Goal: Check status: Check status

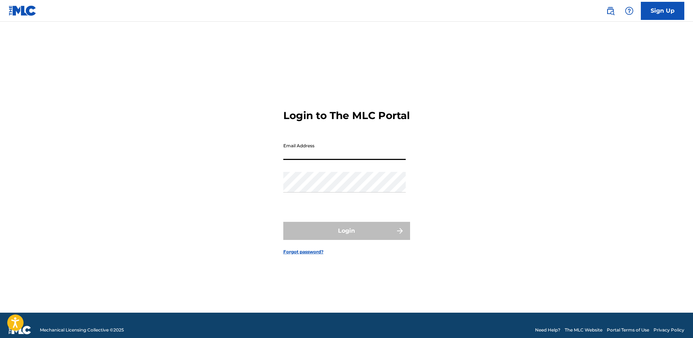
type input "[EMAIL_ADDRESS][DOMAIN_NAME]"
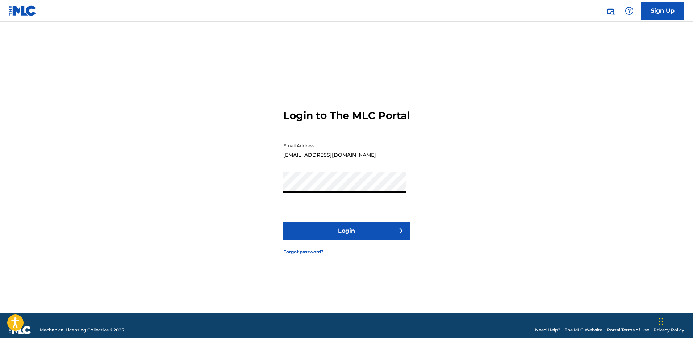
click at [347, 238] on button "Login" at bounding box center [346, 231] width 127 height 18
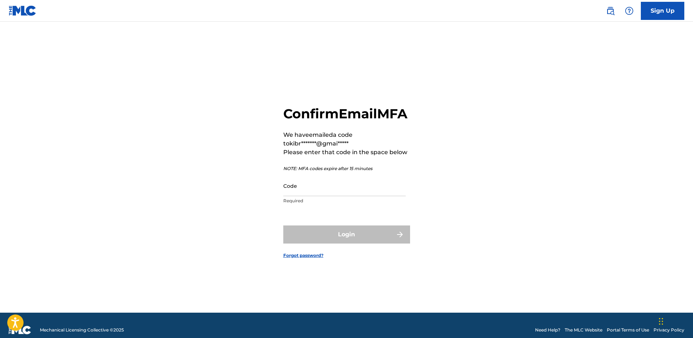
click at [298, 196] on input "Code" at bounding box center [344, 186] width 122 height 21
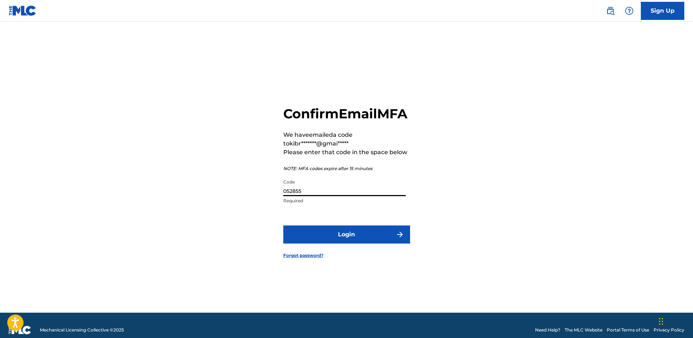
type input "052855"
click at [332, 238] on button "Login" at bounding box center [346, 235] width 127 height 18
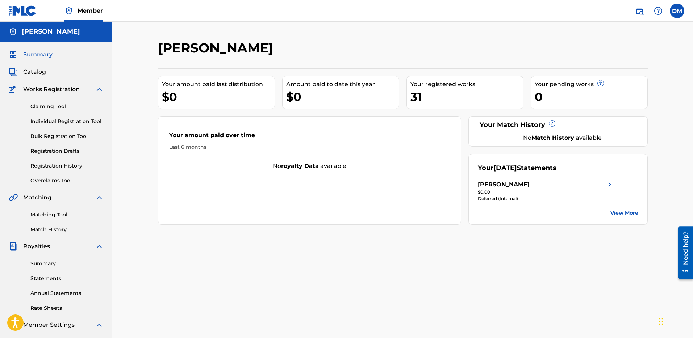
click at [53, 262] on link "Summary" at bounding box center [66, 264] width 73 height 8
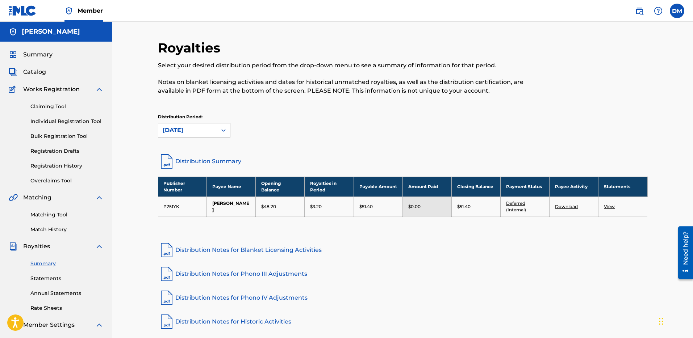
click at [52, 281] on link "Statements" at bounding box center [66, 279] width 73 height 8
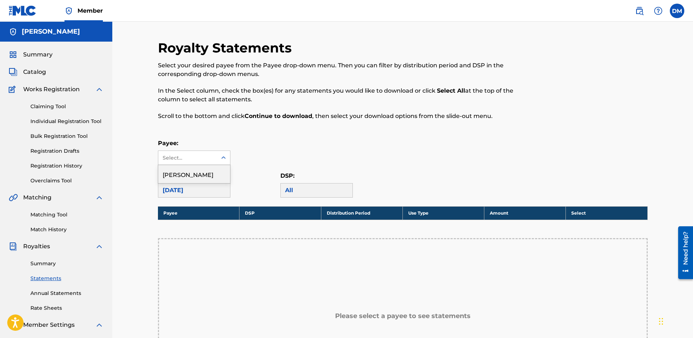
click at [206, 162] on div "Select..." at bounding box center [187, 158] width 49 height 8
click at [204, 172] on div "[PERSON_NAME]" at bounding box center [194, 174] width 72 height 18
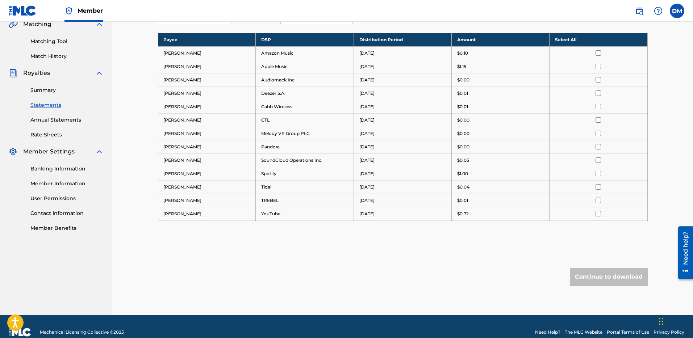
scroll to position [173, 0]
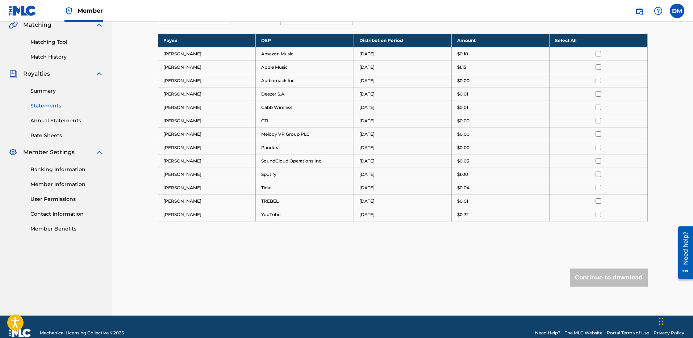
click at [60, 125] on div "Summary Statements Annual Statements Rate Sheets" at bounding box center [56, 108] width 95 height 61
click at [59, 122] on link "Annual Statements" at bounding box center [66, 121] width 73 height 8
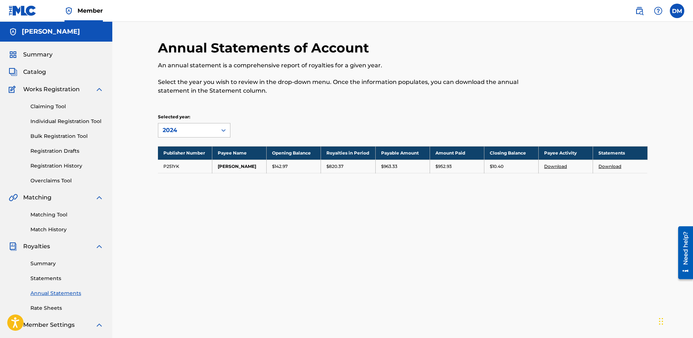
click at [175, 132] on div "2024" at bounding box center [188, 130] width 50 height 9
click at [179, 145] on div "2024" at bounding box center [194, 147] width 72 height 18
click at [263, 123] on div "Selected year: option 2024, selected. 2024" at bounding box center [219, 126] width 122 height 24
click at [324, 216] on div "Annual Statements of Account An annual statement is a comprehensive report of r…" at bounding box center [402, 227] width 507 height 375
click at [219, 134] on div at bounding box center [223, 130] width 13 height 13
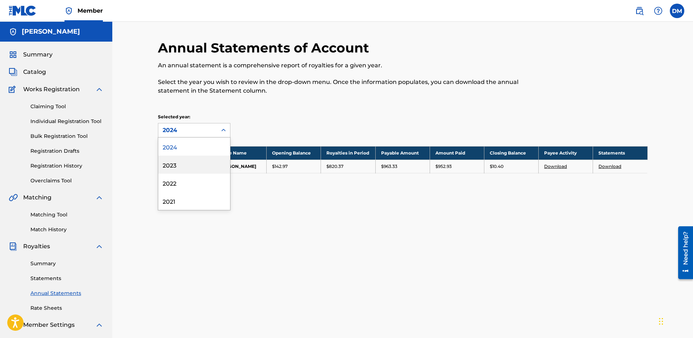
click at [217, 163] on div "2023" at bounding box center [194, 165] width 72 height 18
click at [206, 126] on div "2023" at bounding box center [188, 130] width 50 height 9
click at [199, 145] on div "2024" at bounding box center [194, 147] width 72 height 18
click at [48, 275] on link "Statements" at bounding box center [66, 279] width 73 height 8
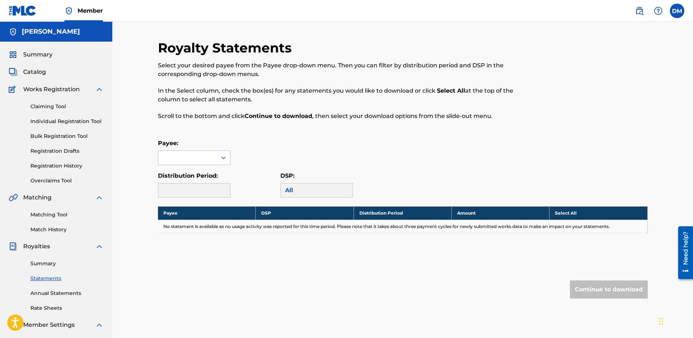
click at [179, 156] on div at bounding box center [187, 158] width 59 height 14
click at [179, 177] on div "[PERSON_NAME]" at bounding box center [194, 174] width 72 height 18
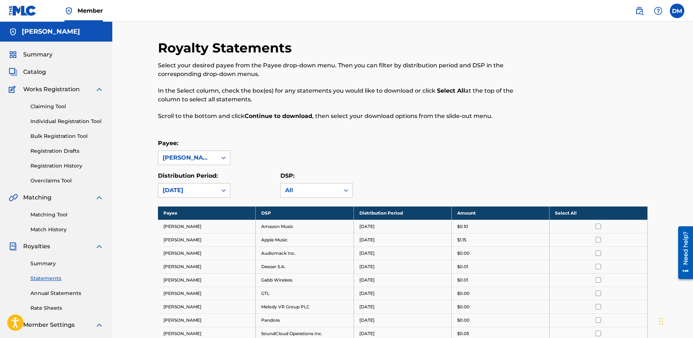
click at [207, 180] on p "Distribution Period:" at bounding box center [194, 176] width 72 height 9
click at [206, 185] on div "[DATE]" at bounding box center [187, 191] width 59 height 14
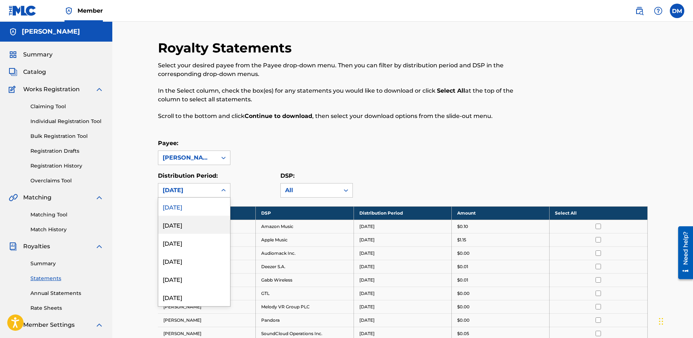
click at [198, 222] on div "[DATE]" at bounding box center [194, 225] width 72 height 18
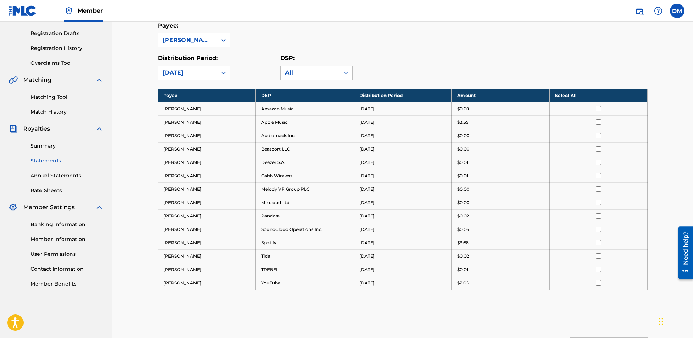
scroll to position [116, 0]
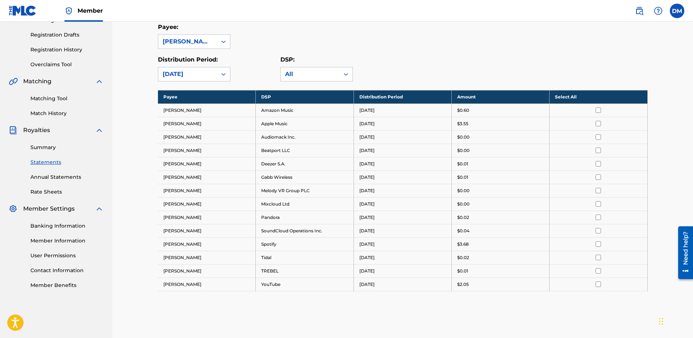
click at [212, 73] on div "[DATE]" at bounding box center [188, 74] width 50 height 9
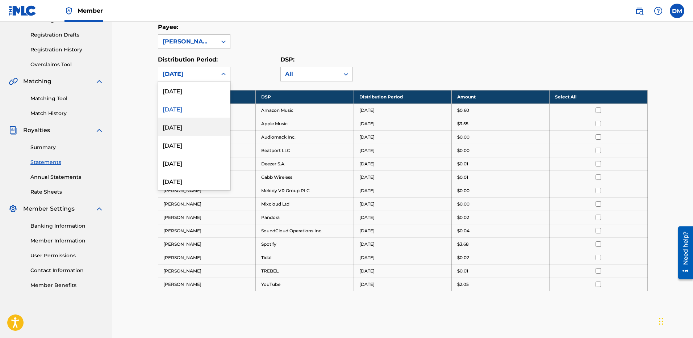
click at [203, 125] on div "[DATE]" at bounding box center [194, 127] width 72 height 18
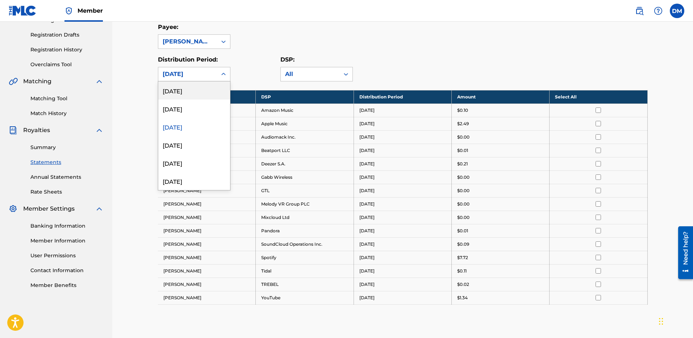
click at [192, 71] on div "[DATE]" at bounding box center [188, 74] width 50 height 9
click at [186, 144] on div "[DATE]" at bounding box center [194, 145] width 72 height 18
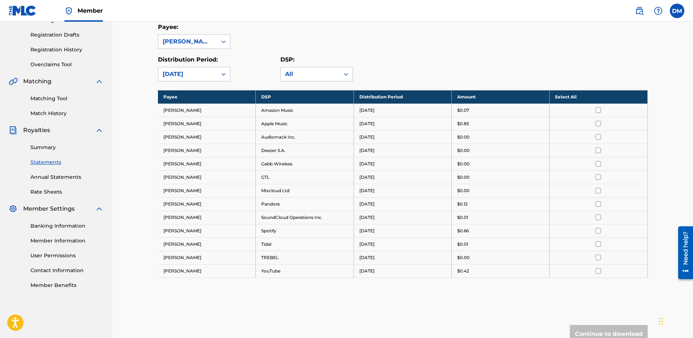
click at [200, 76] on div "[DATE]" at bounding box center [188, 74] width 50 height 9
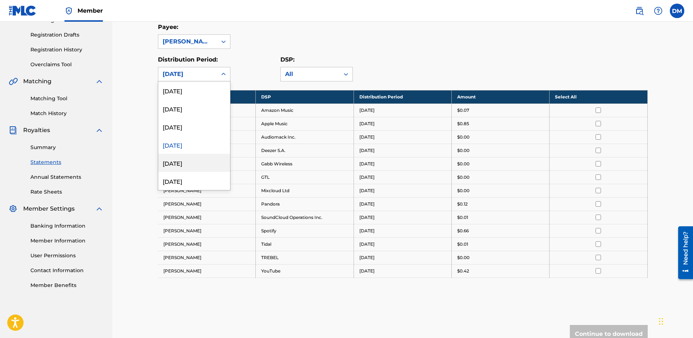
click at [190, 164] on div "[DATE]" at bounding box center [194, 163] width 72 height 18
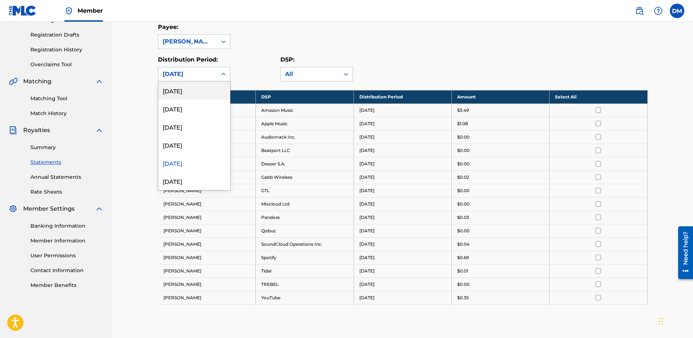
click at [179, 72] on div "[DATE]" at bounding box center [188, 74] width 50 height 9
click at [184, 175] on div "[DATE]" at bounding box center [194, 181] width 72 height 18
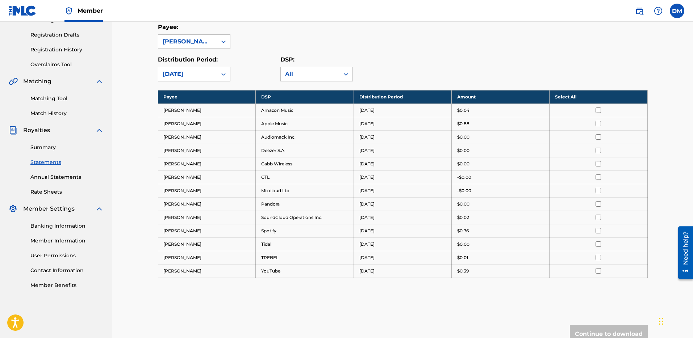
click at [200, 71] on div "[DATE]" at bounding box center [188, 74] width 50 height 9
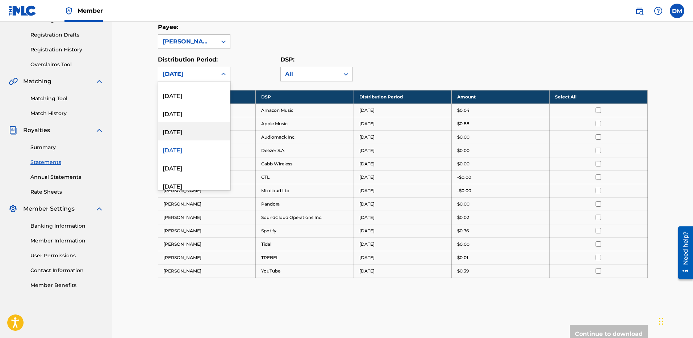
scroll to position [0, 0]
click at [180, 89] on div "[DATE]" at bounding box center [194, 91] width 72 height 18
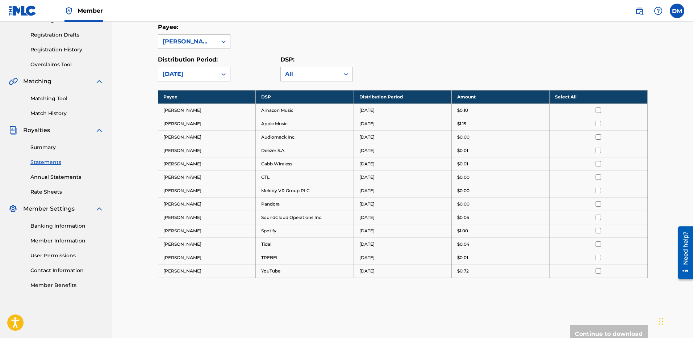
click at [51, 147] on link "Summary" at bounding box center [66, 148] width 73 height 8
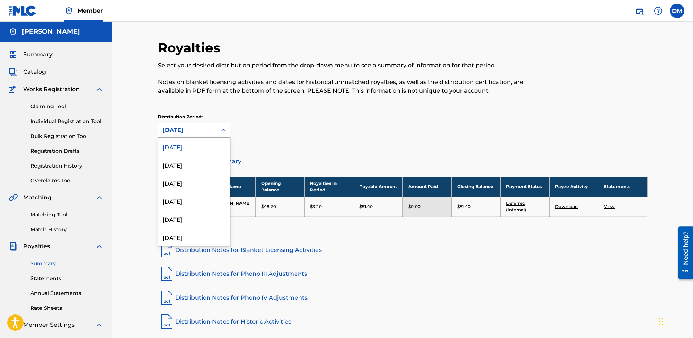
click at [185, 135] on div "[DATE]" at bounding box center [187, 131] width 59 height 14
click at [186, 147] on div "[DATE]" at bounding box center [194, 147] width 72 height 18
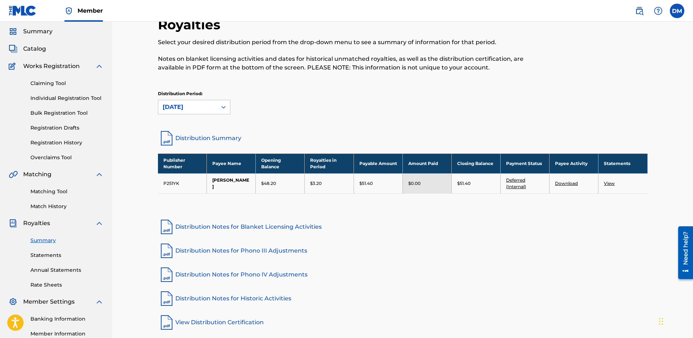
scroll to position [42, 0]
